Goal: Task Accomplishment & Management: Complete application form

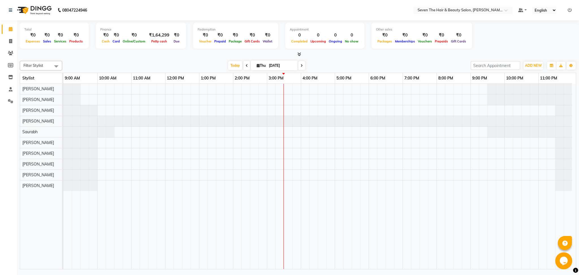
click at [246, 66] on icon at bounding box center [247, 65] width 2 height 3
type input "[DATE]"
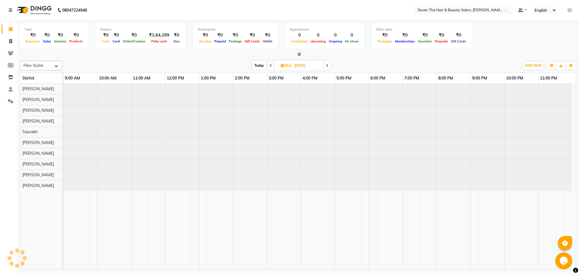
scroll to position [0, 2]
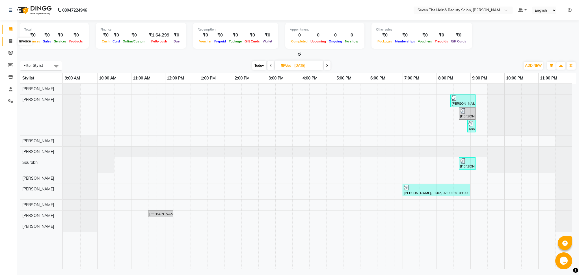
click at [10, 41] on icon at bounding box center [10, 41] width 3 height 4
select select "service"
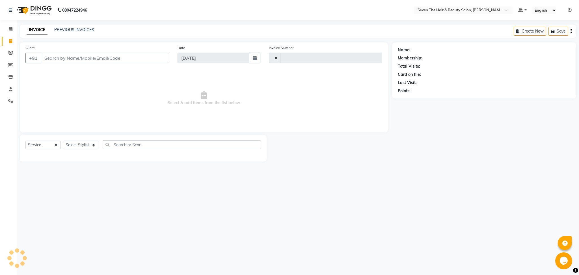
type input "1561"
select select "659"
click at [56, 60] on input "Client" at bounding box center [105, 58] width 128 height 11
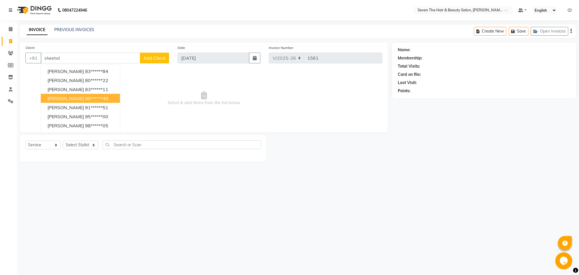
click at [65, 99] on span "[PERSON_NAME]" at bounding box center [66, 99] width 36 height 6
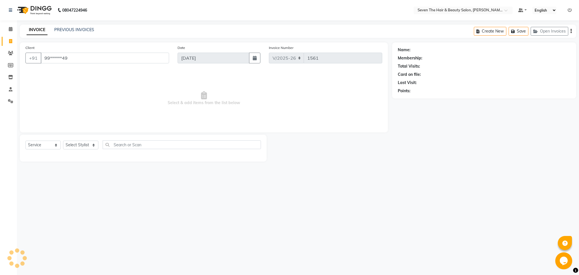
type input "99******49"
click at [85, 147] on select "Select Stylist [PERSON_NAME] [PERSON_NAME] Pooja [PERSON_NAME] [PERSON_NAME] [P…" at bounding box center [80, 145] width 35 height 9
select select "88673"
click at [63, 141] on select "Select Stylist [PERSON_NAME] [PERSON_NAME] Pooja [PERSON_NAME] [PERSON_NAME] [P…" at bounding box center [80, 145] width 35 height 9
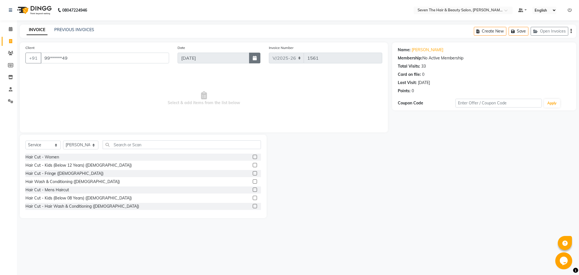
click at [255, 59] on icon "button" at bounding box center [255, 58] width 4 height 5
select select "9"
select select "2025"
click at [205, 89] on div "1 2 3 4 5 6 7" at bounding box center [211, 88] width 66 height 9
click at [568, 10] on icon at bounding box center [570, 10] width 4 height 4
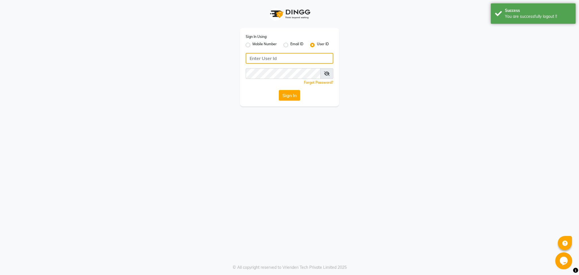
click at [300, 61] on input "Username" at bounding box center [290, 58] width 88 height 11
click at [261, 61] on input "sevenalon" at bounding box center [290, 58] width 88 height 11
type input "sevensalon"
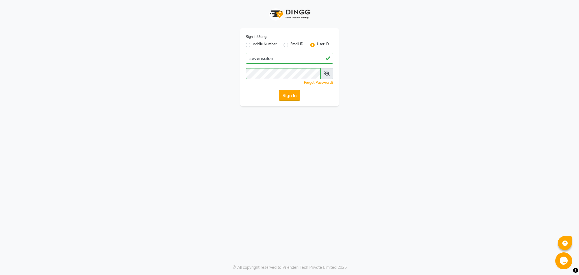
click at [291, 93] on button "Sign In" at bounding box center [289, 95] width 21 height 11
